Goal: Information Seeking & Learning: Find contact information

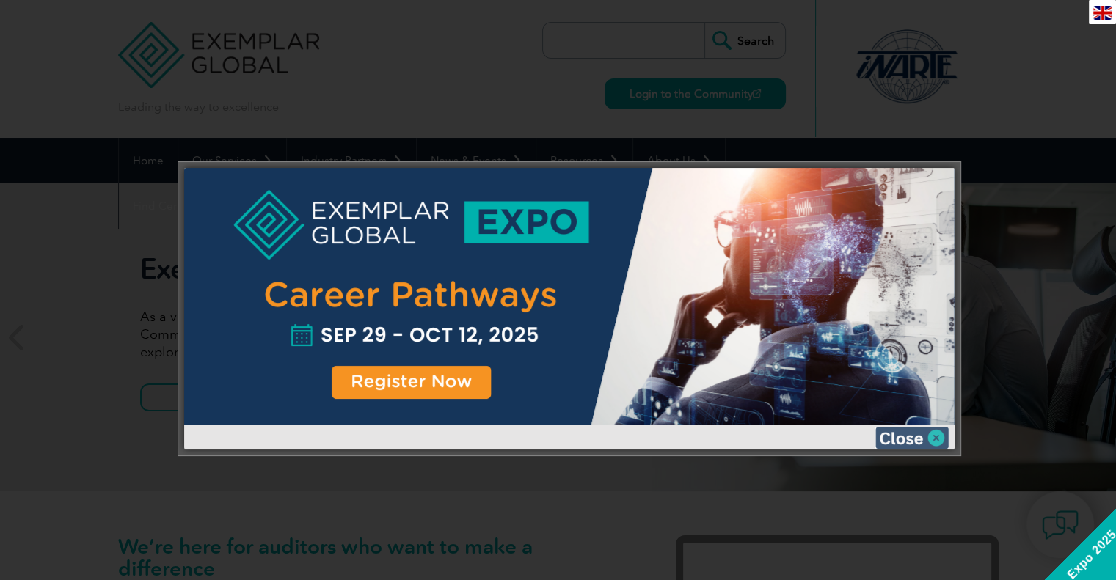
click at [938, 442] on img at bounding box center [911, 438] width 73 height 22
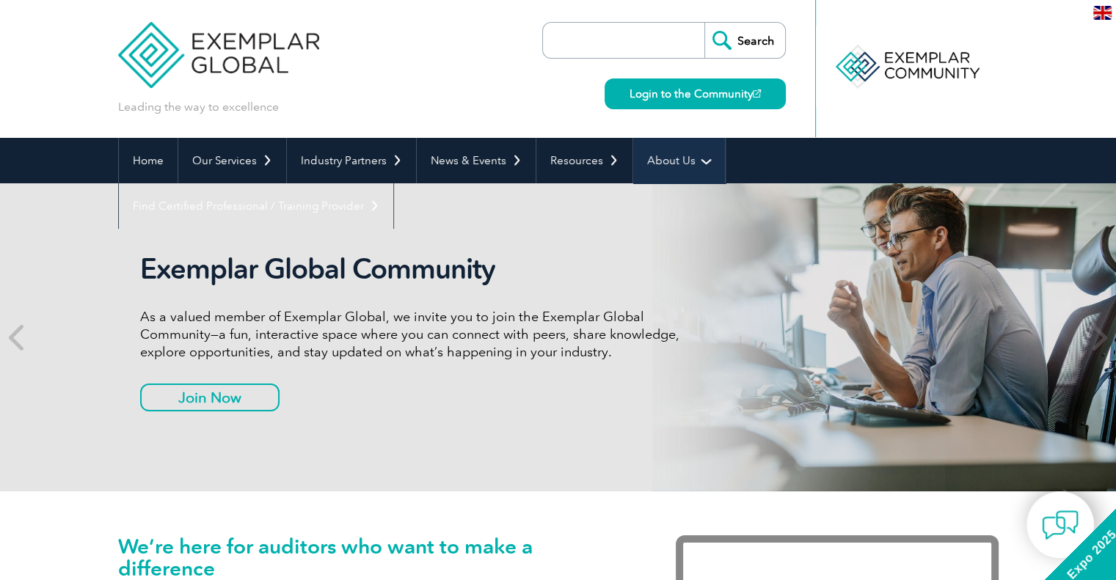
click at [671, 167] on link "About Us" at bounding box center [679, 160] width 92 height 45
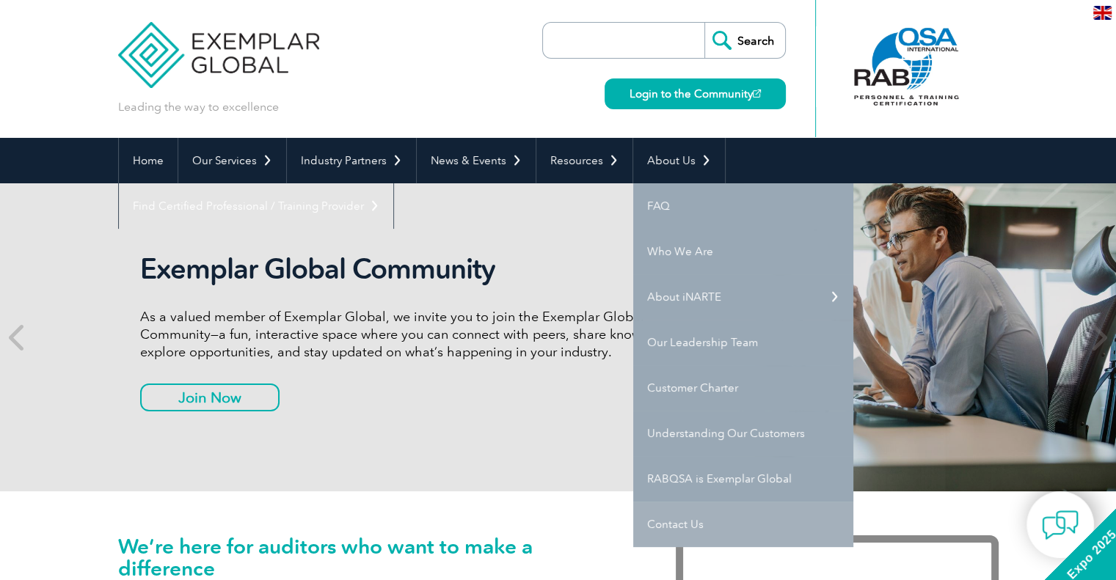
click at [706, 510] on link "Contact Us" at bounding box center [743, 524] width 220 height 45
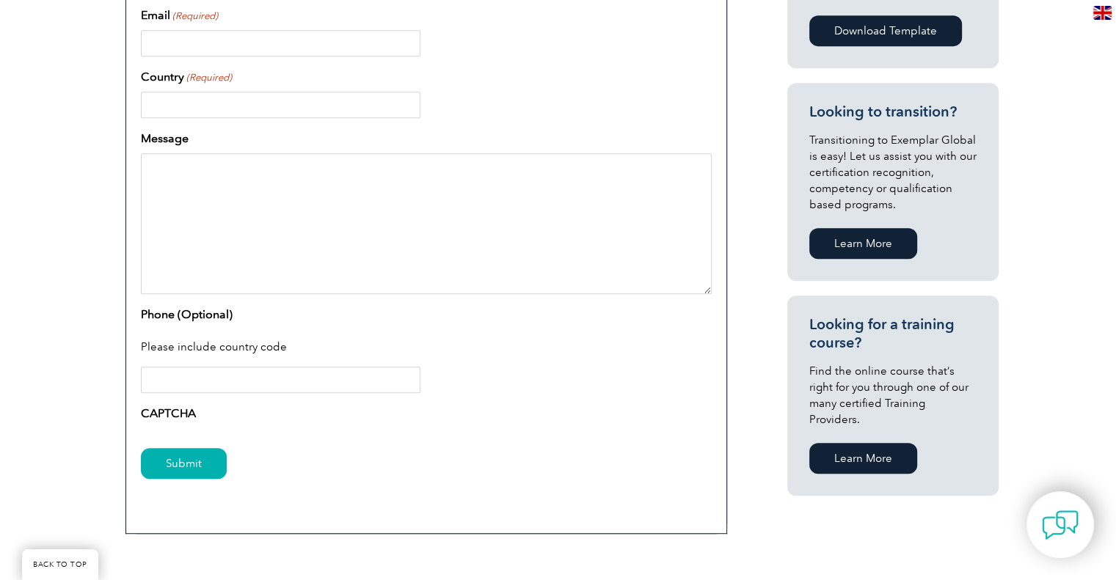
scroll to position [351, 0]
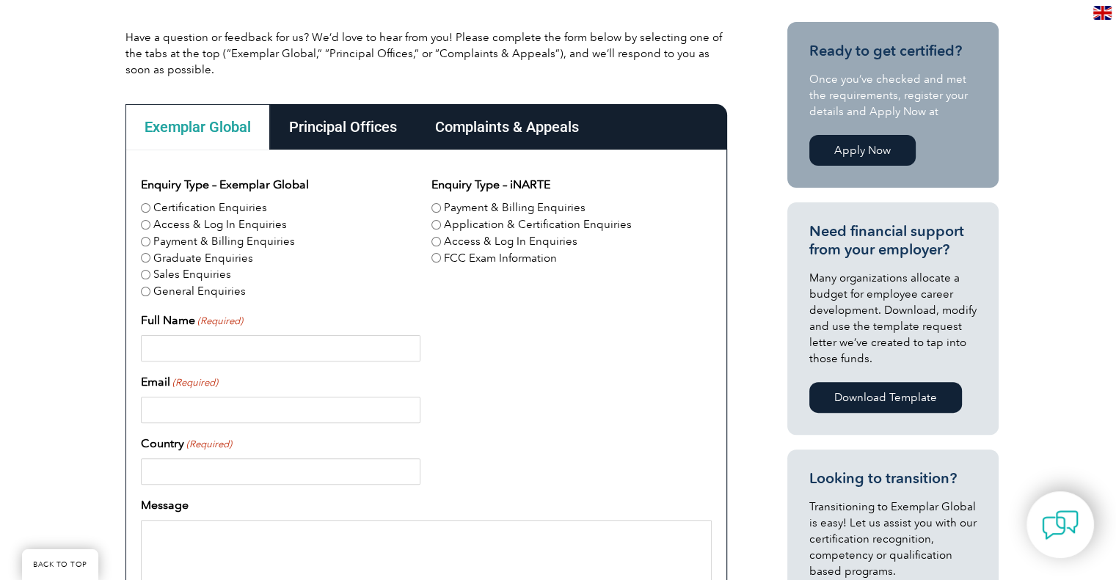
click at [354, 105] on div "Principal Offices" at bounding box center [343, 126] width 146 height 45
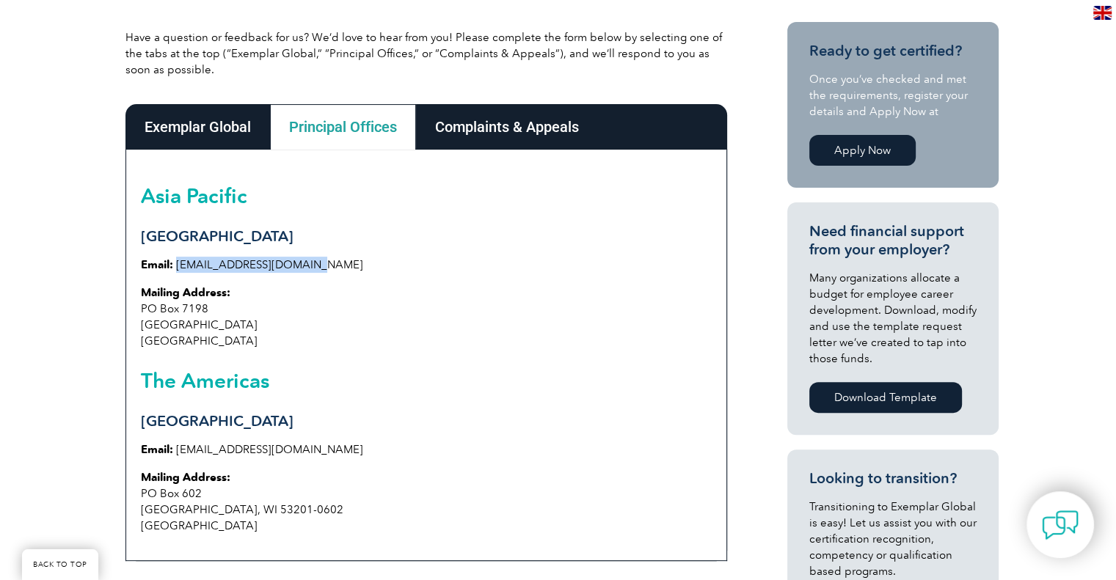
drag, startPoint x: 305, startPoint y: 263, endPoint x: 175, endPoint y: 272, distance: 130.1
click at [175, 272] on div "Asia Pacific Sydney Email: info@exemplarglobal.org Mailing Address: PO Box 7198…" at bounding box center [425, 355] width 601 height 411
copy link "info@exemplarglobal.org"
